Goal: Browse casually

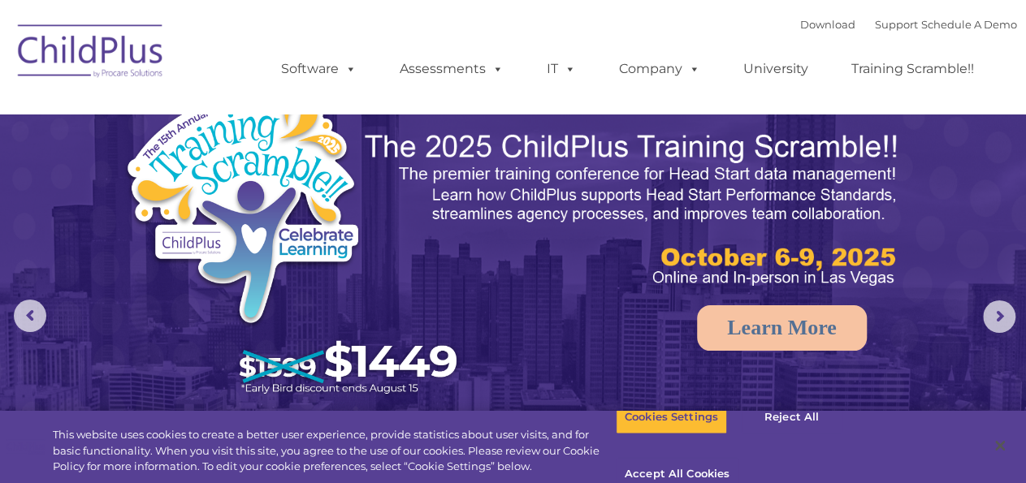
select select "MEDIUM"
click at [1004, 314] on rs-arrow at bounding box center [999, 317] width 32 height 32
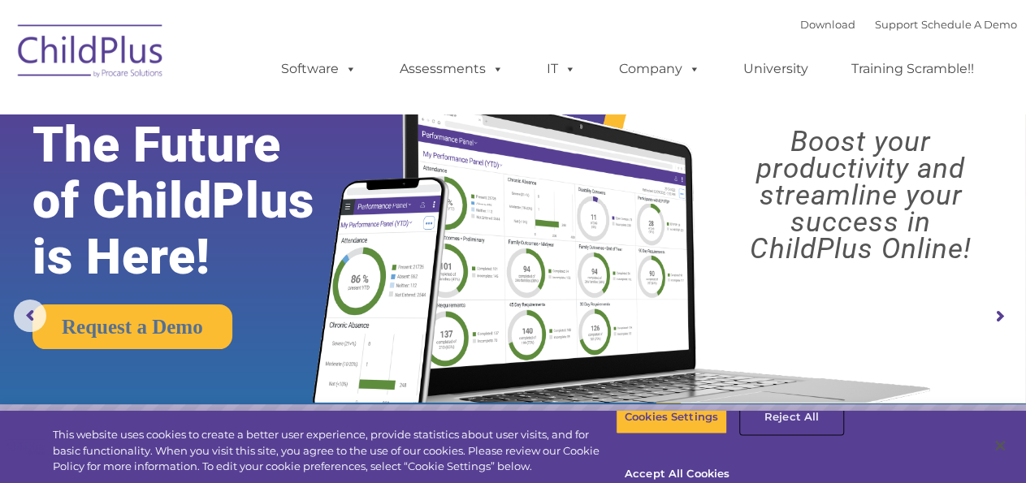
click at [777, 435] on button "Reject All" at bounding box center [792, 417] width 102 height 34
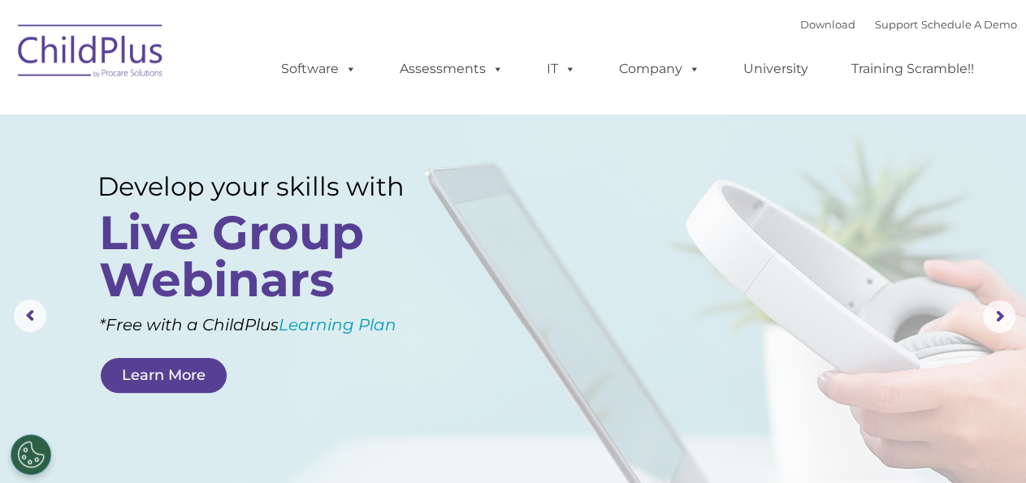
click at [95, 43] on img at bounding box center [91, 53] width 162 height 81
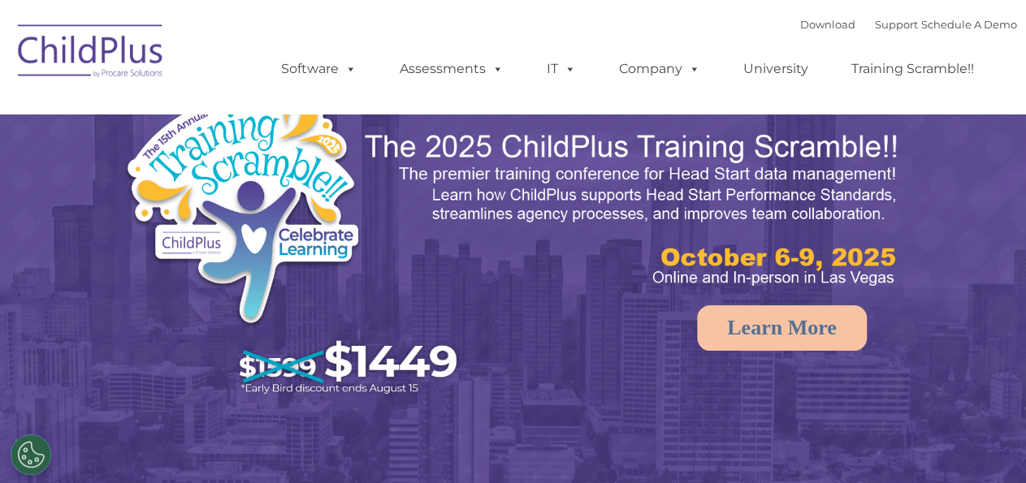
select select "MEDIUM"
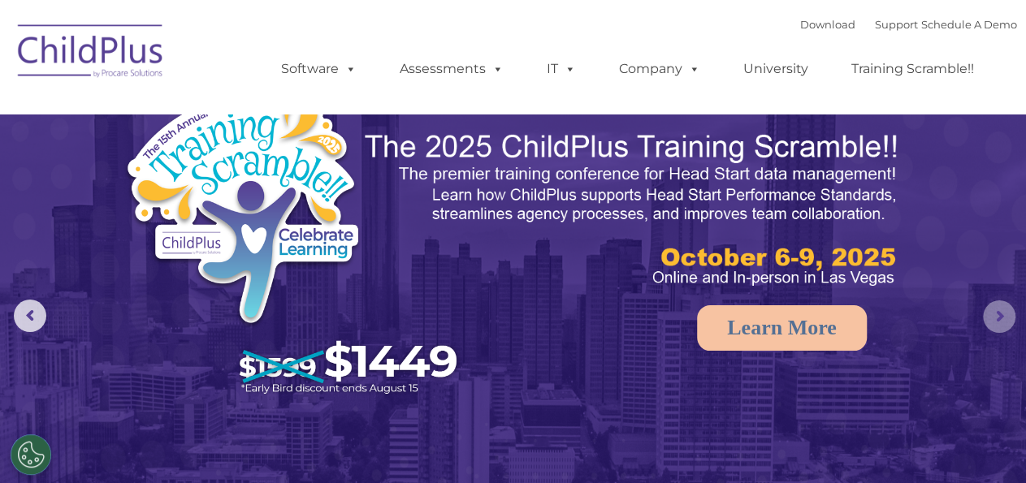
click at [999, 322] on rs-arrow at bounding box center [999, 317] width 32 height 32
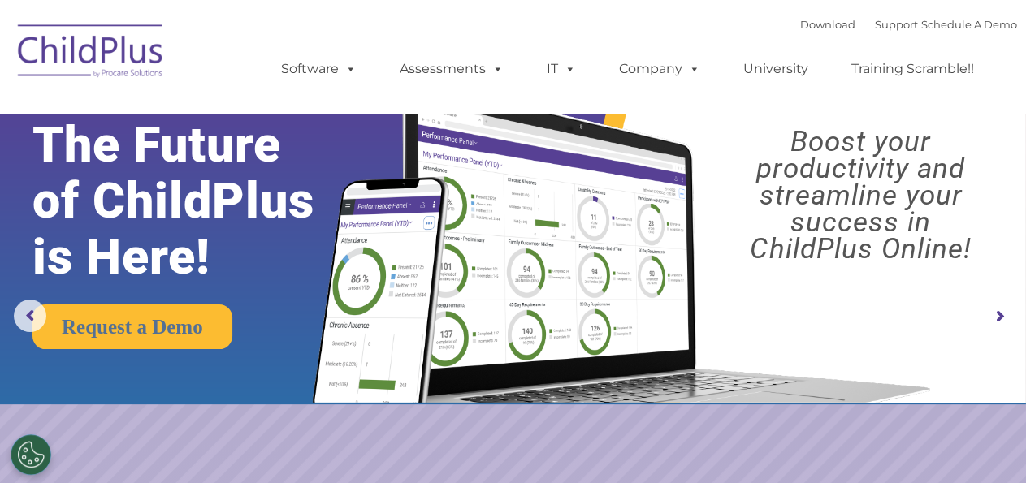
click at [999, 322] on rs-arrow at bounding box center [999, 317] width 32 height 32
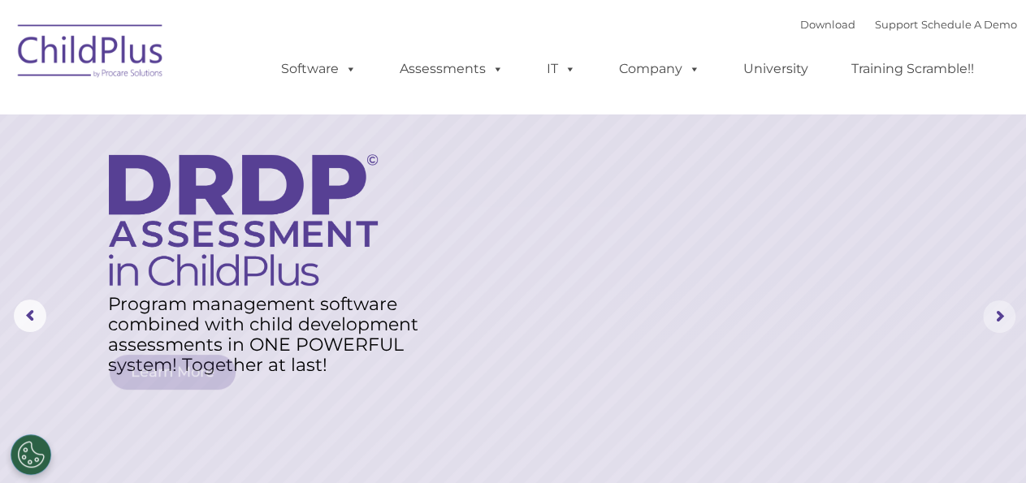
click at [999, 322] on rs-arrow at bounding box center [999, 317] width 32 height 32
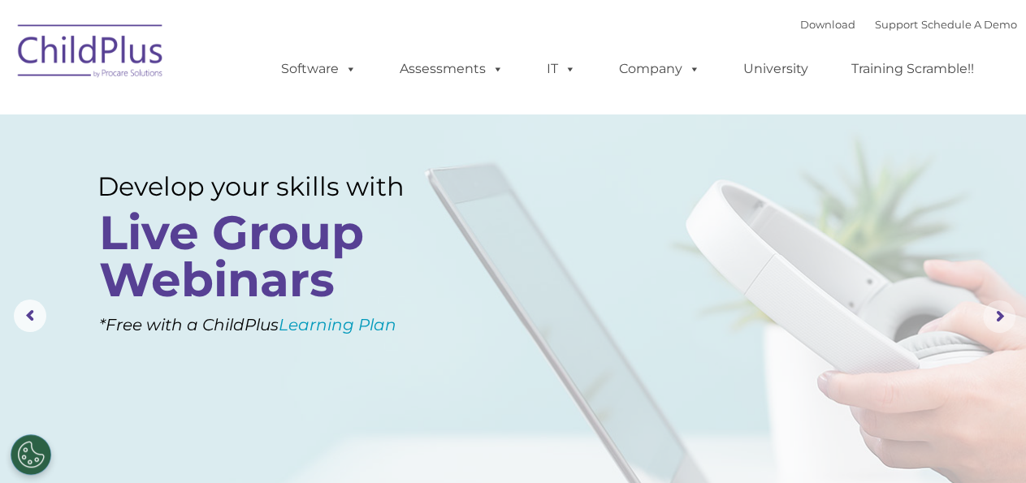
click at [999, 322] on rs-arrow at bounding box center [999, 317] width 32 height 32
